Goal: Task Accomplishment & Management: Manage account settings

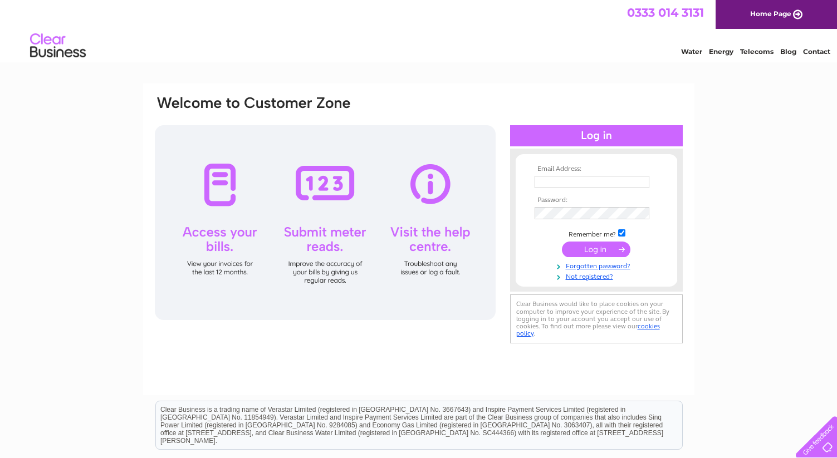
type input "[EMAIL_ADDRESS][DOMAIN_NAME]"
click at [587, 248] on input "submit" at bounding box center [596, 250] width 68 height 16
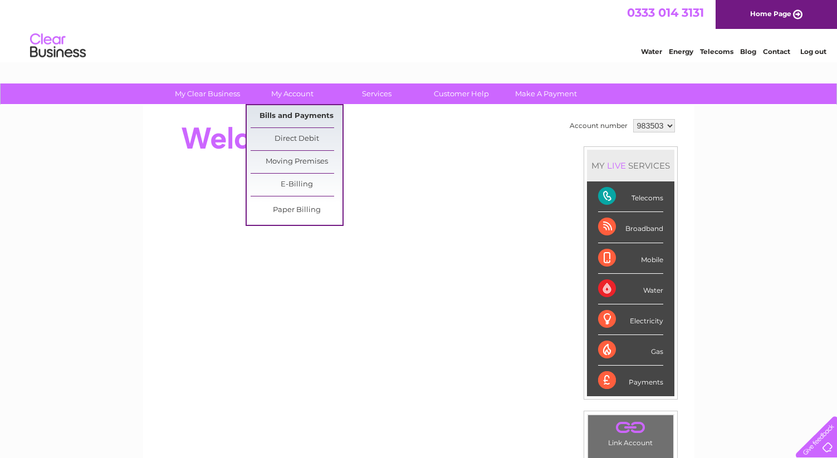
click at [286, 118] on link "Bills and Payments" at bounding box center [296, 116] width 92 height 22
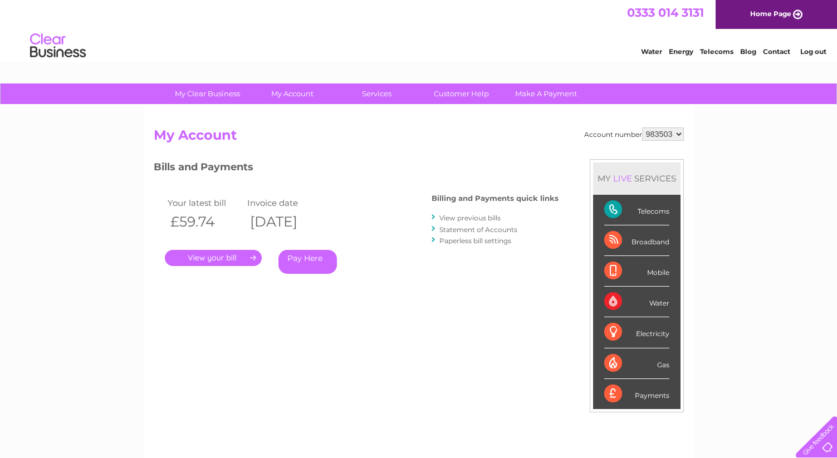
click at [774, 51] on link "Contact" at bounding box center [776, 51] width 27 height 8
click at [199, 95] on link "My Clear Business" at bounding box center [207, 93] width 92 height 21
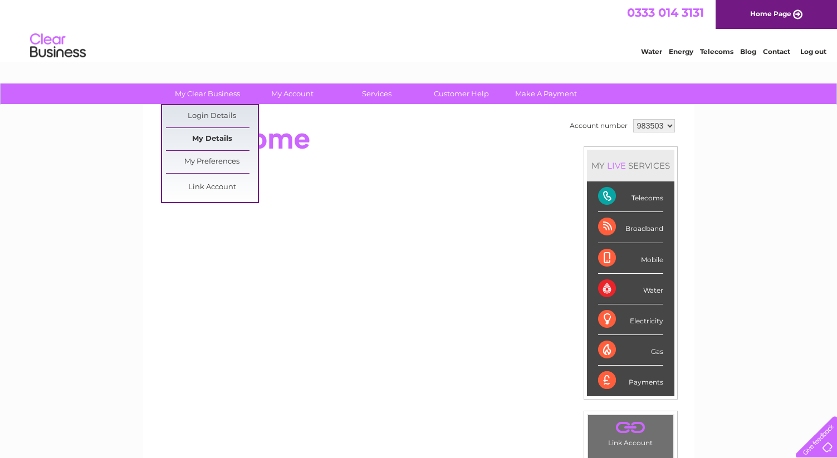
click at [212, 139] on link "My Details" at bounding box center [212, 139] width 92 height 22
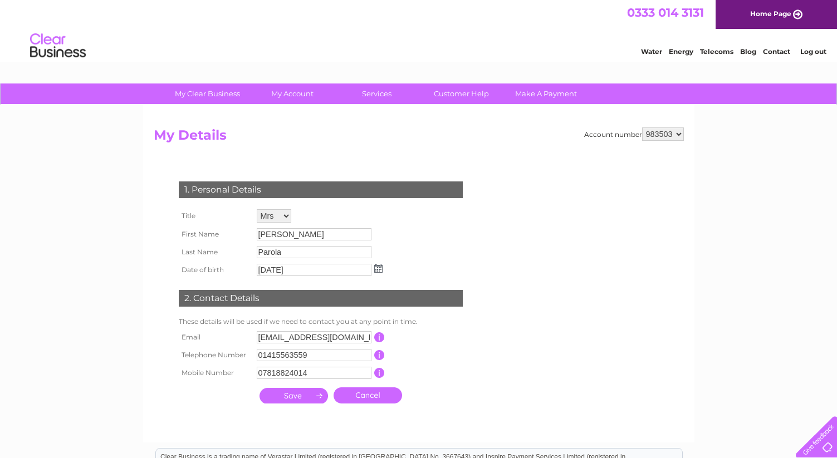
click at [645, 132] on select "983503" at bounding box center [663, 133] width 42 height 13
click at [642, 127] on select "983503" at bounding box center [663, 133] width 42 height 13
click at [658, 133] on select "983503" at bounding box center [663, 133] width 42 height 13
click at [642, 127] on select "983503" at bounding box center [663, 133] width 42 height 13
drag, startPoint x: 359, startPoint y: 338, endPoint x: 248, endPoint y: 332, distance: 111.5
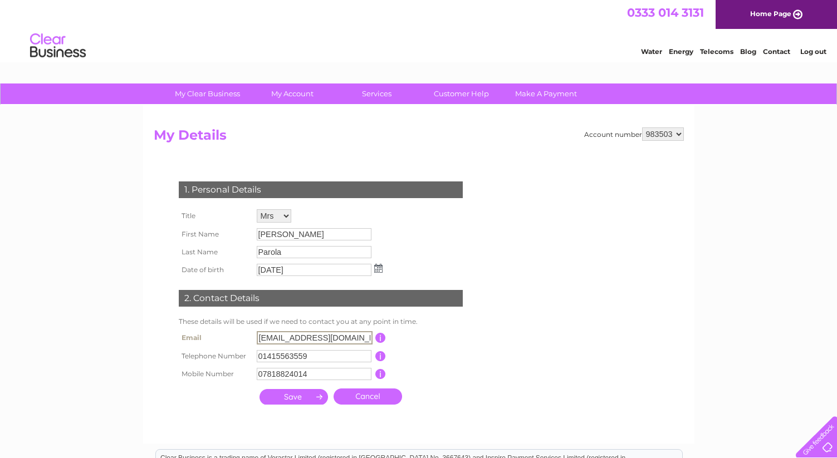
click at [248, 332] on tr "Email info@bespokeatelier.co.uk This should be a valid email address" at bounding box center [325, 337] width 299 height 19
click at [522, 219] on form "Account number 983503 My Details 1. Personal Details Title Mr Mrs Ms Miss Dr Re…" at bounding box center [419, 279] width 530 height 305
